Goal: Navigation & Orientation: Find specific page/section

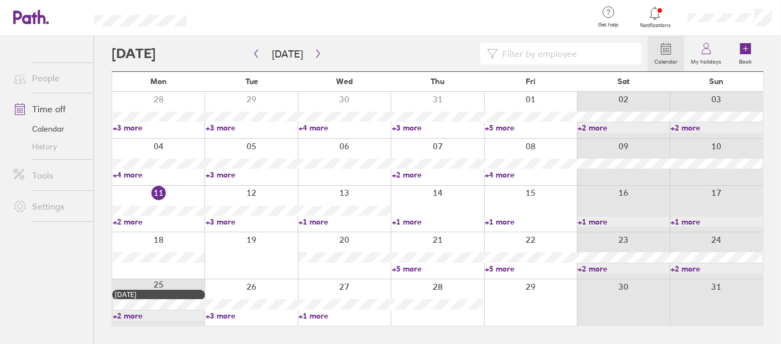
click at [133, 225] on link "+2 more" at bounding box center [159, 222] width 92 height 10
click at [216, 221] on link "+3 more" at bounding box center [252, 222] width 92 height 10
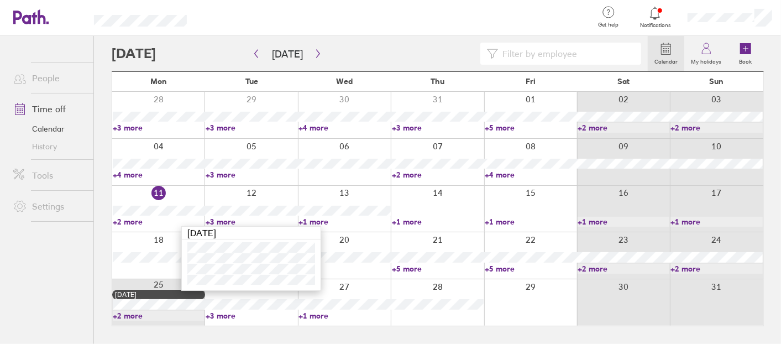
click at [230, 222] on link "+3 more" at bounding box center [252, 222] width 92 height 10
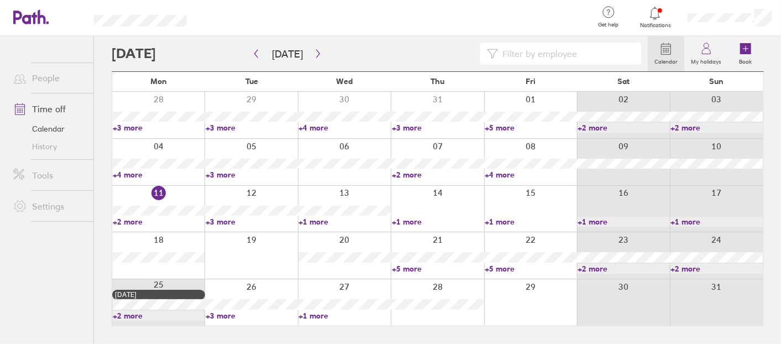
click at [327, 218] on link "+1 more" at bounding box center [345, 222] width 92 height 10
click at [406, 221] on link "+1 more" at bounding box center [438, 222] width 92 height 10
